Goal: Task Accomplishment & Management: Complete application form

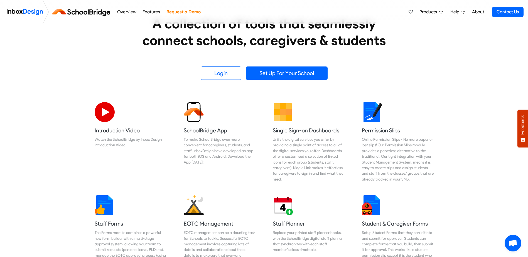
scroll to position [84, 0]
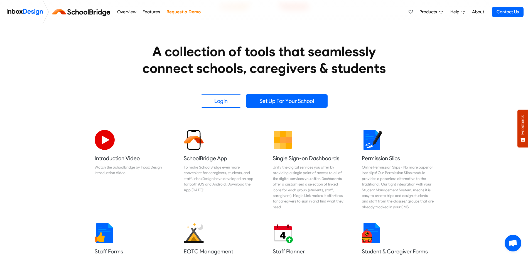
click at [130, 12] on link "Overview" at bounding box center [127, 11] width 22 height 11
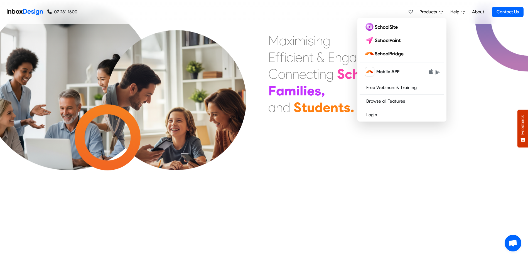
scroll to position [251, 0]
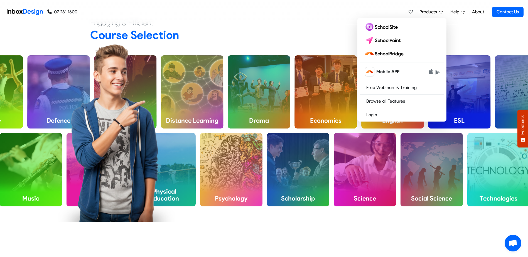
click at [283, 28] on h2 "Course Selection" at bounding box center [264, 35] width 348 height 14
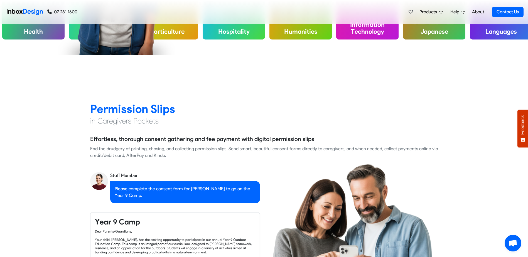
scroll to position [557, 0]
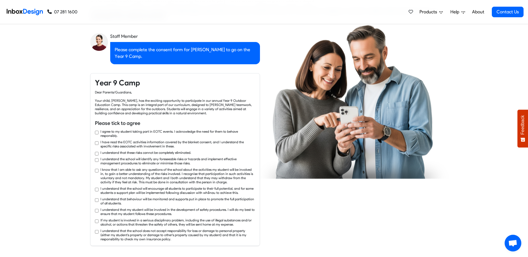
checkbox input "true"
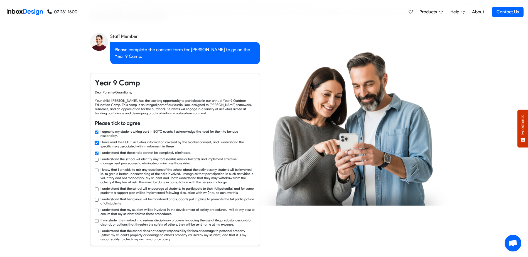
checkbox input "true"
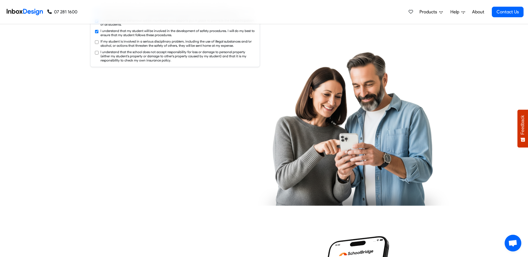
checkbox input "true"
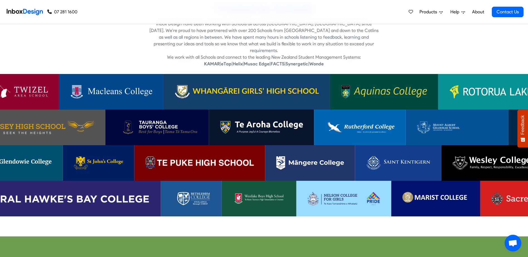
scroll to position [486, 0]
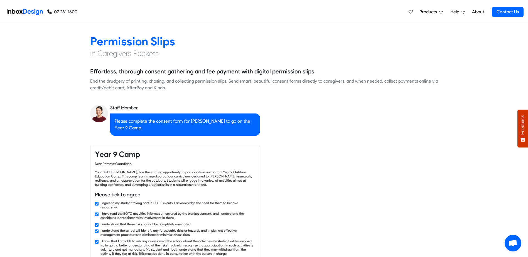
checkbox input "false"
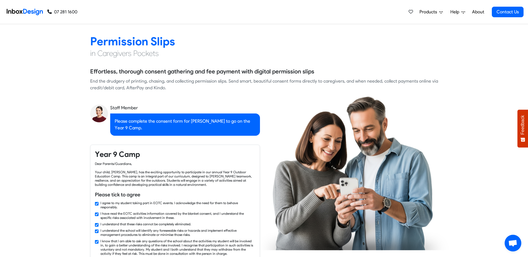
checkbox input "false"
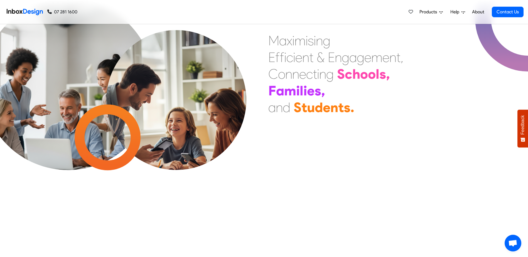
checkbox input "false"
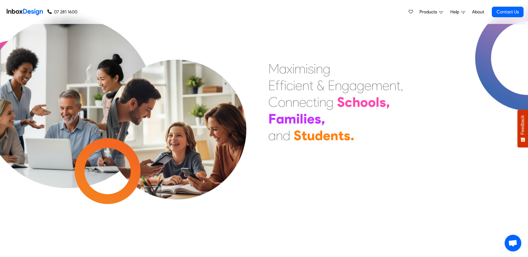
checkbox input "false"
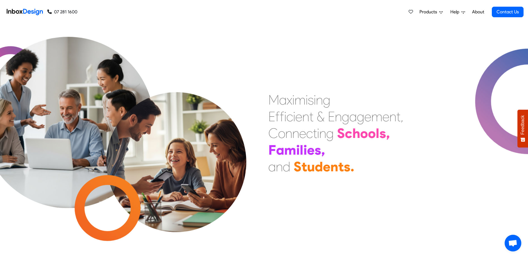
checkbox input "false"
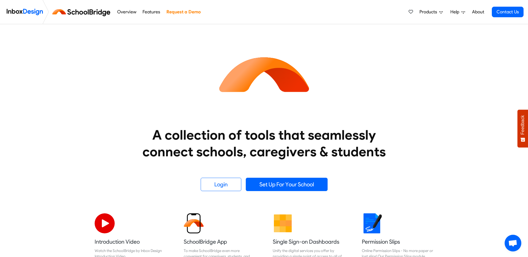
click at [304, 89] on img at bounding box center [264, 74] width 100 height 100
